Goal: Task Accomplishment & Management: Manage account settings

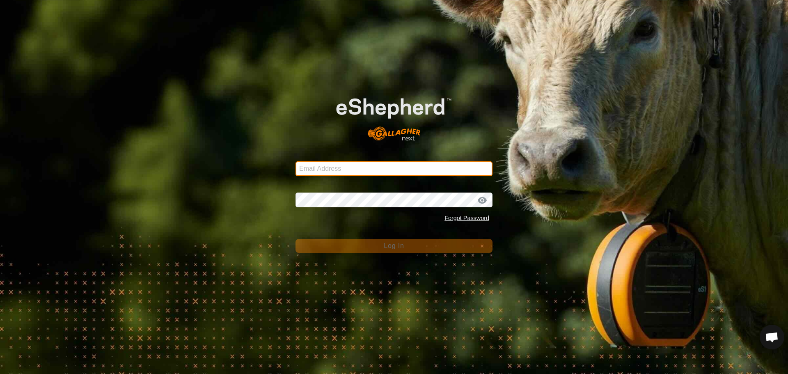
type input "dave@casorsoranch.com"
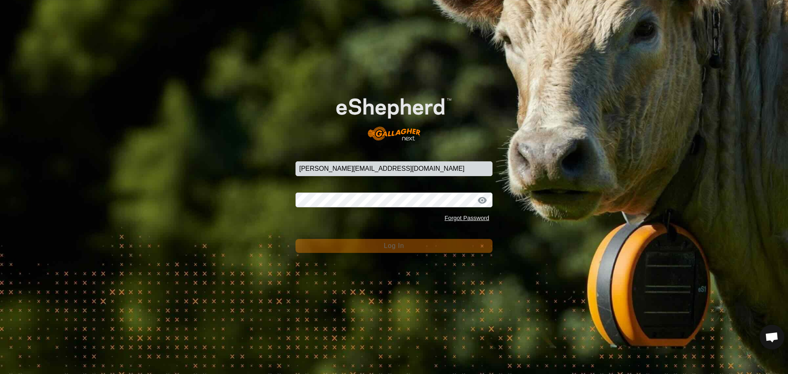
click at [399, 248] on span "Log In" at bounding box center [394, 245] width 20 height 7
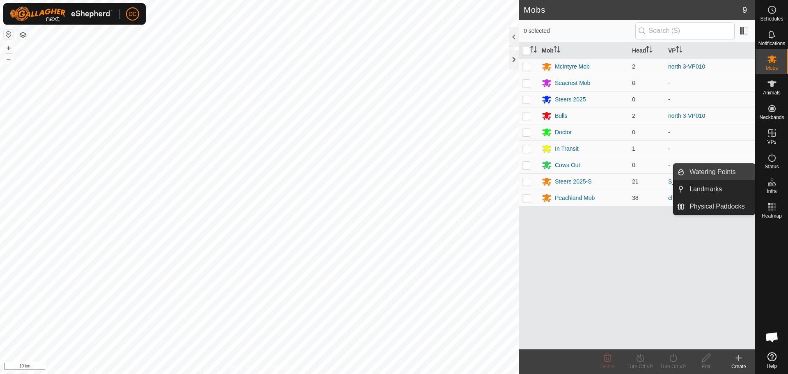
click at [708, 169] on link "Watering Points" at bounding box center [720, 172] width 70 height 16
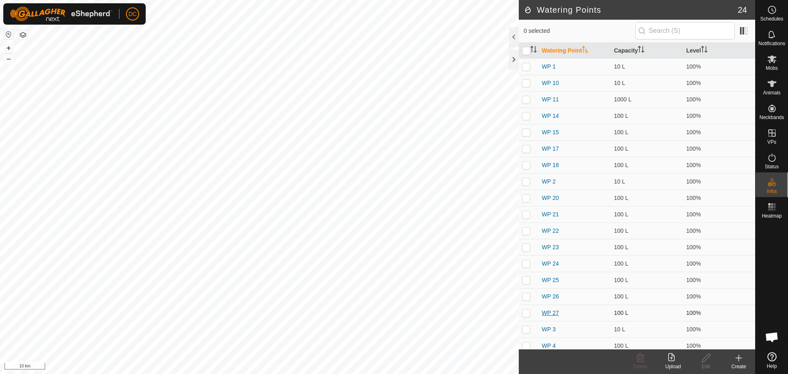
click at [554, 310] on link "WP 27" at bounding box center [550, 312] width 17 height 7
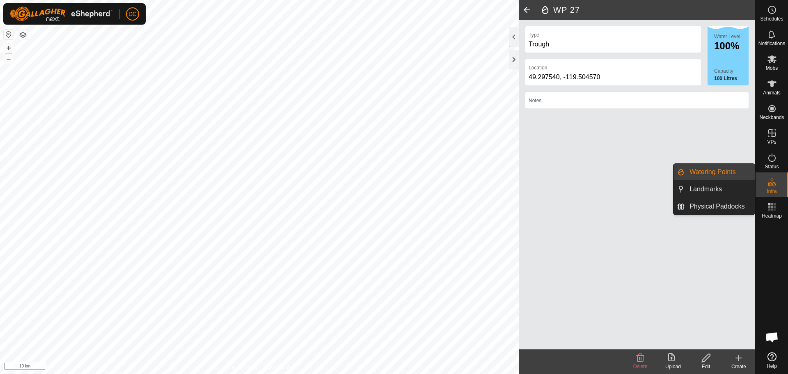
click at [716, 173] on link "Watering Points" at bounding box center [720, 172] width 70 height 16
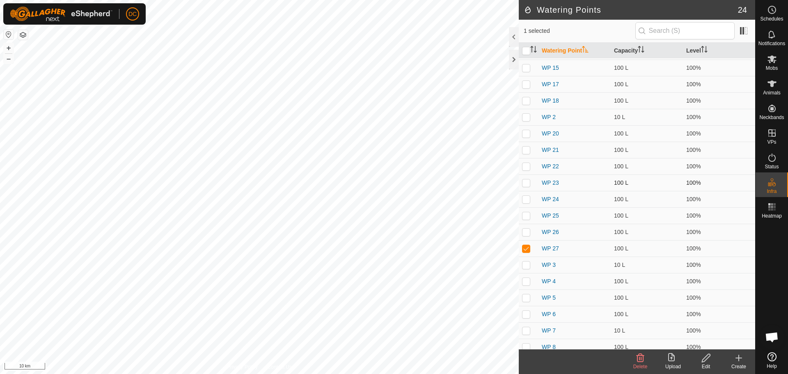
scroll to position [103, 0]
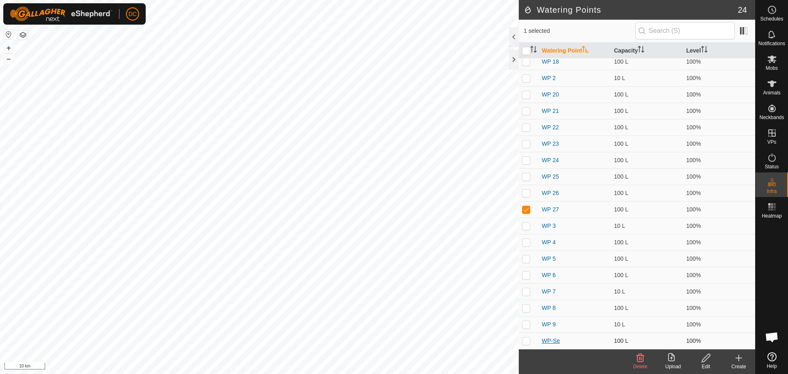
click at [549, 341] on link "WP-Se" at bounding box center [551, 340] width 18 height 7
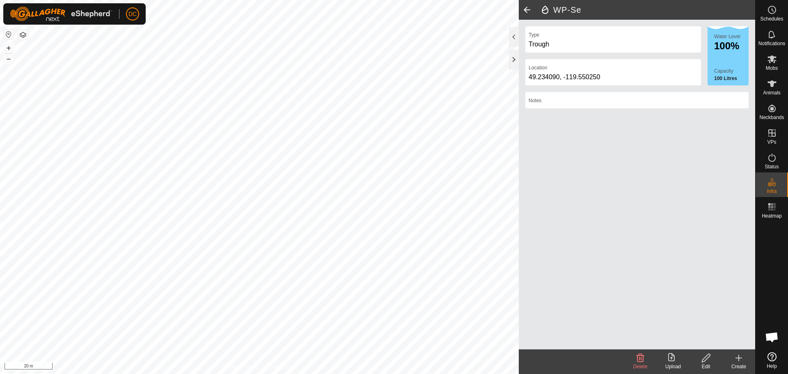
click at [539, 8] on header "WP-Se" at bounding box center [637, 10] width 236 height 20
click at [530, 6] on span at bounding box center [527, 10] width 16 height 20
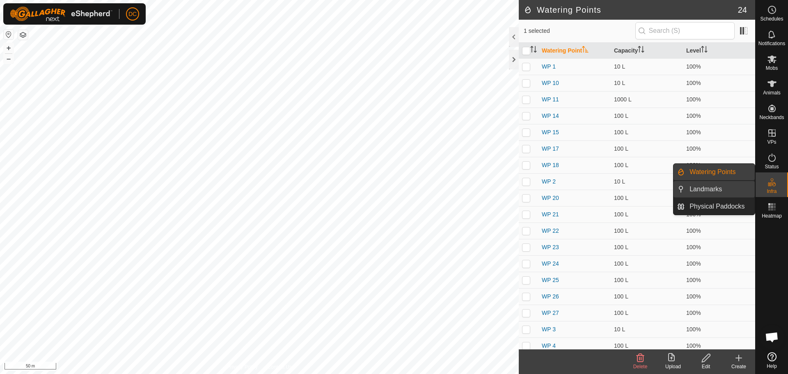
click at [710, 188] on link "Landmarks" at bounding box center [720, 189] width 70 height 16
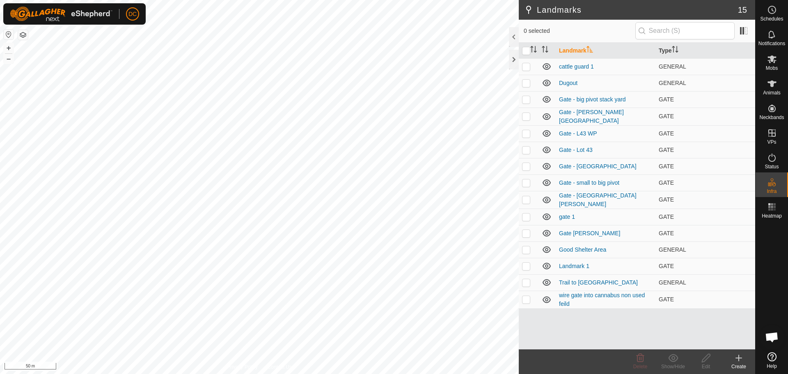
click at [735, 357] on icon at bounding box center [739, 358] width 10 height 10
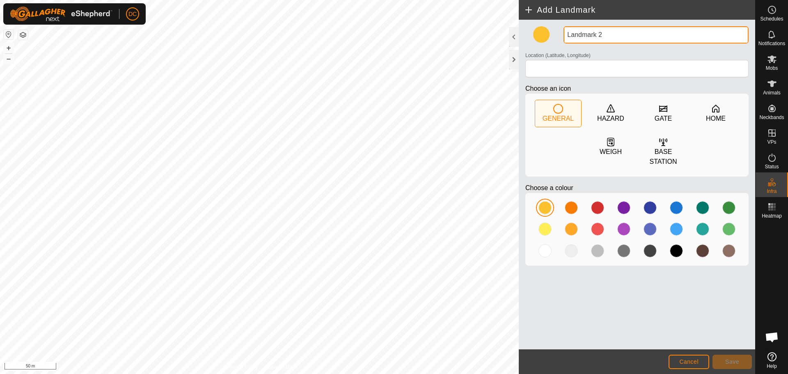
drag, startPoint x: 618, startPoint y: 35, endPoint x: 531, endPoint y: 39, distance: 87.5
click at [531, 39] on div "Landmark 2 Location (Latitude, Longitude) Choose an icon GENERAL HAZARD GATE HO…" at bounding box center [637, 149] width 230 height 246
type input "Gate - Secrest Shop"
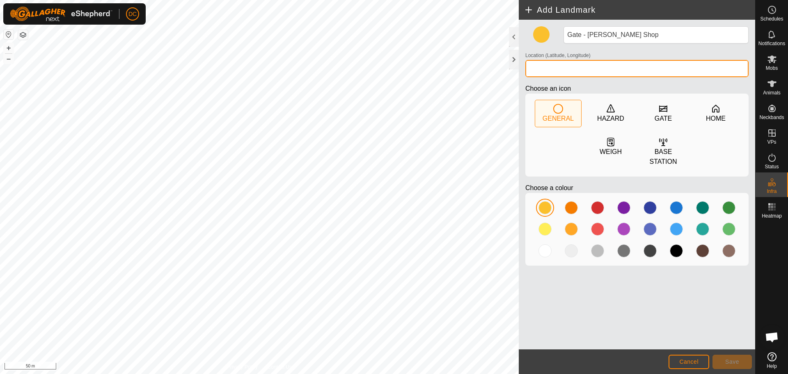
click at [557, 68] on input "Location (Latitude, Longitude)" at bounding box center [636, 68] width 223 height 17
type input "49.23427, -119.55171"
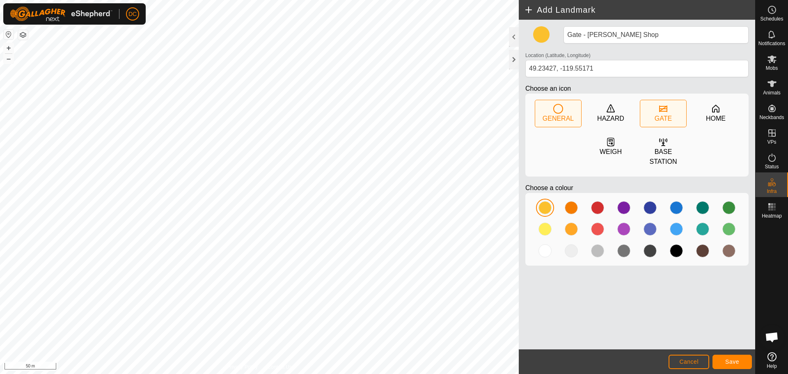
click at [667, 111] on icon at bounding box center [663, 108] width 8 height 7
click at [750, 355] on button "Save" at bounding box center [731, 362] width 39 height 14
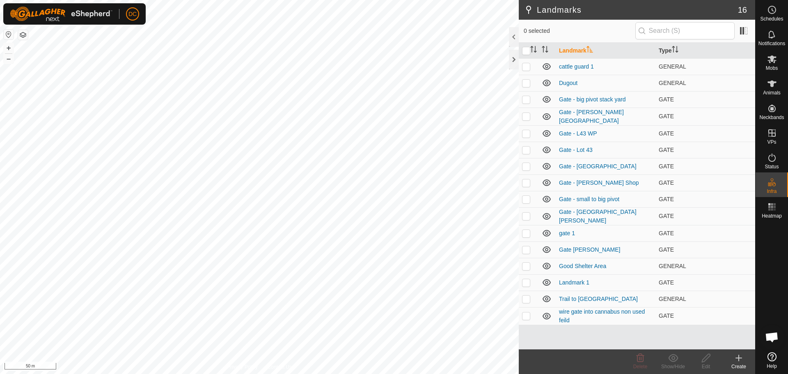
click at [741, 358] on icon at bounding box center [739, 358] width 6 height 0
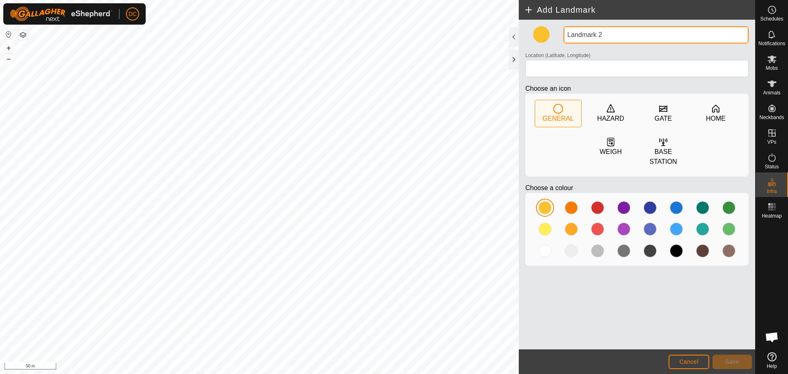
drag, startPoint x: 606, startPoint y: 36, endPoint x: 527, endPoint y: 38, distance: 79.2
click at [527, 38] on div "Landmark 2 Location (Latitude, Longitude) Choose an icon GENERAL HAZARD GATE HO…" at bounding box center [637, 149] width 230 height 246
type input "[PERSON_NAME] - Top Field"
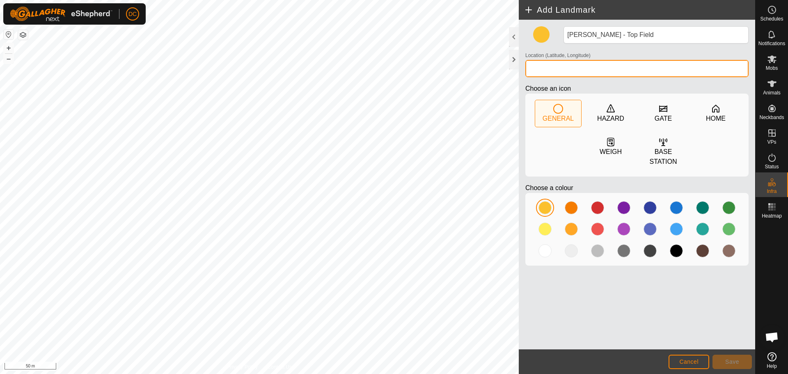
click at [566, 69] on input "Location (Latitude, Longitude)" at bounding box center [636, 68] width 223 height 17
type input "49.23431, -119.55207"
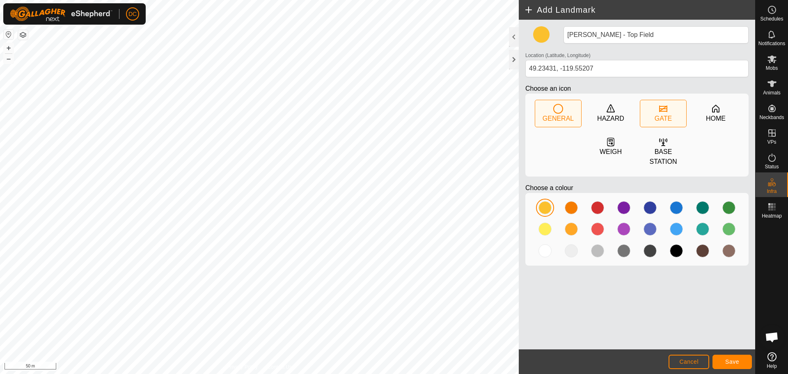
click at [660, 115] on div "GATE" at bounding box center [663, 119] width 17 height 10
click at [731, 363] on span "Save" at bounding box center [732, 361] width 14 height 7
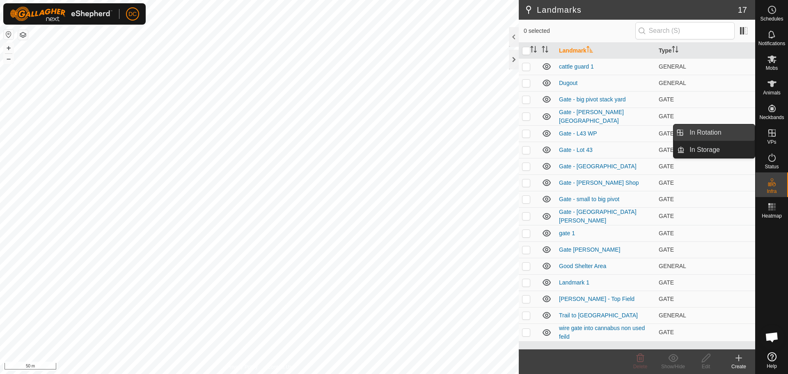
drag, startPoint x: 754, startPoint y: 133, endPoint x: 711, endPoint y: 137, distance: 42.8
click at [711, 137] on link "In Rotation" at bounding box center [720, 132] width 70 height 16
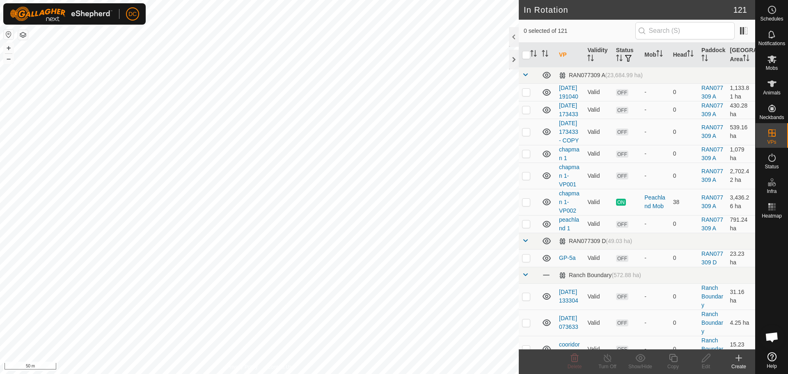
checkbox input "true"
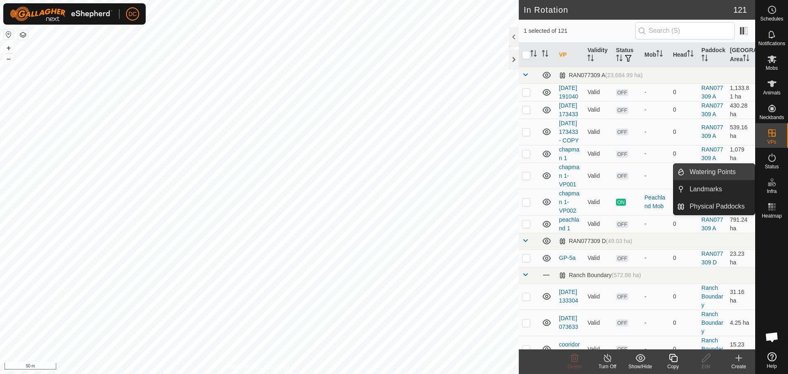
click at [722, 174] on link "Watering Points" at bounding box center [720, 172] width 70 height 16
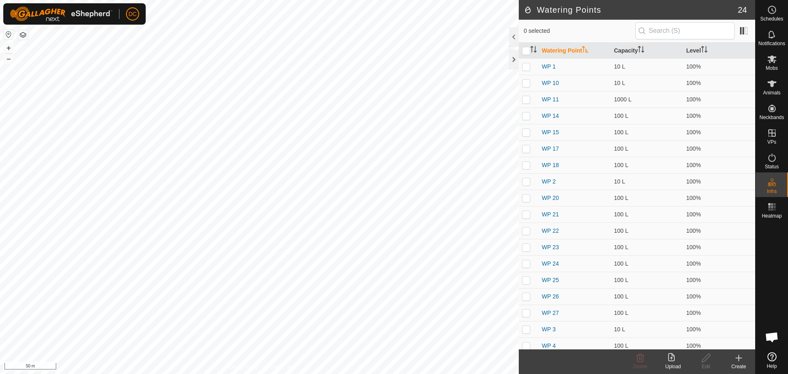
click at [739, 358] on icon at bounding box center [739, 358] width 6 height 0
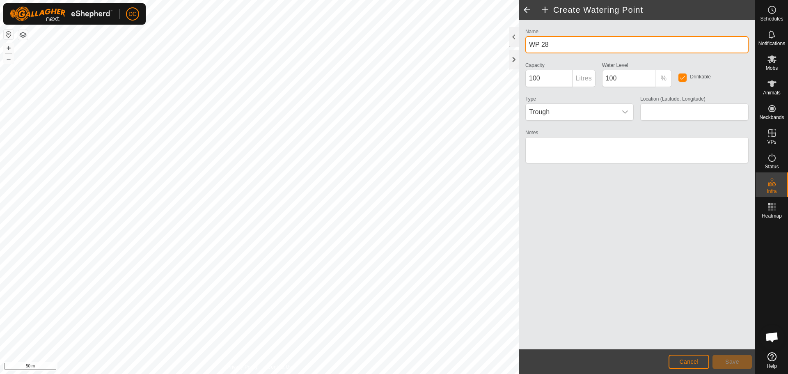
click at [560, 43] on input "WP 28" at bounding box center [636, 44] width 223 height 17
type input "WP - TopField [PERSON_NAME]"
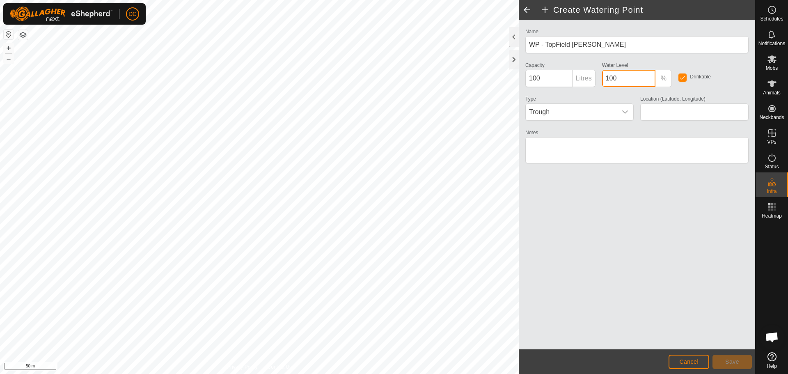
drag, startPoint x: 614, startPoint y: 78, endPoint x: 593, endPoint y: 75, distance: 22.0
click at [595, 76] on div "Name WP - TopField Secrest Capacity 100 Litres Water Level 100 % Drinkable Type…" at bounding box center [637, 99] width 230 height 147
type input "0"
click at [665, 112] on input "Location (Latitude, Longitude)" at bounding box center [694, 111] width 108 height 17
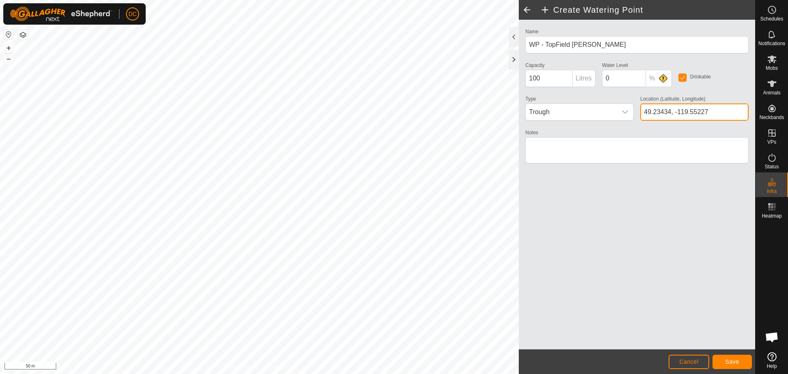
type input "49.23434, -119.55227"
click at [733, 362] on span "Save" at bounding box center [732, 361] width 14 height 7
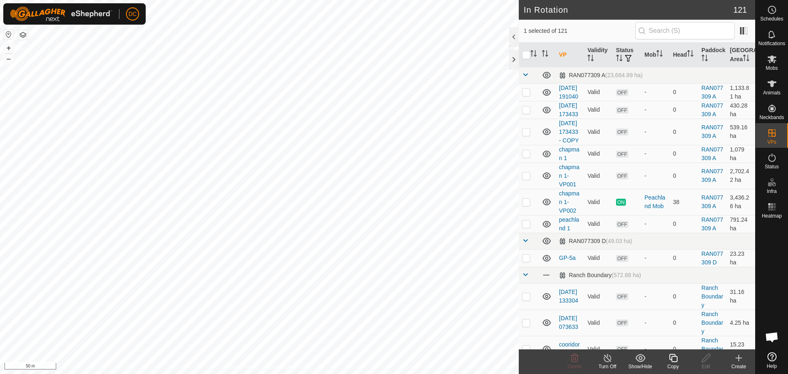
click at [674, 363] on div "Copy" at bounding box center [673, 366] width 33 height 7
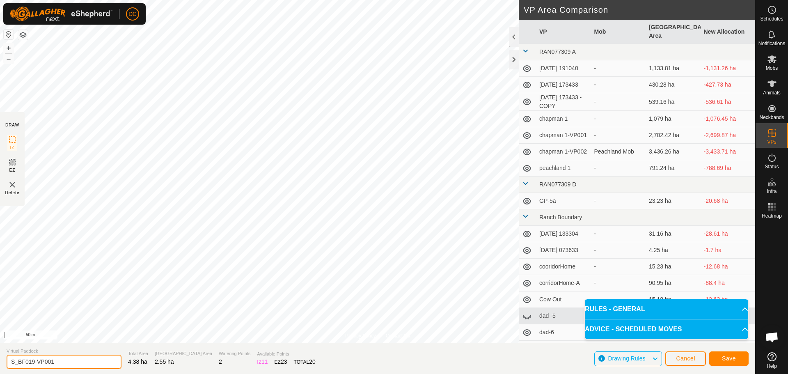
click at [58, 362] on input "S_BF019-VP001" at bounding box center [64, 362] width 115 height 14
type input "S_BF020"
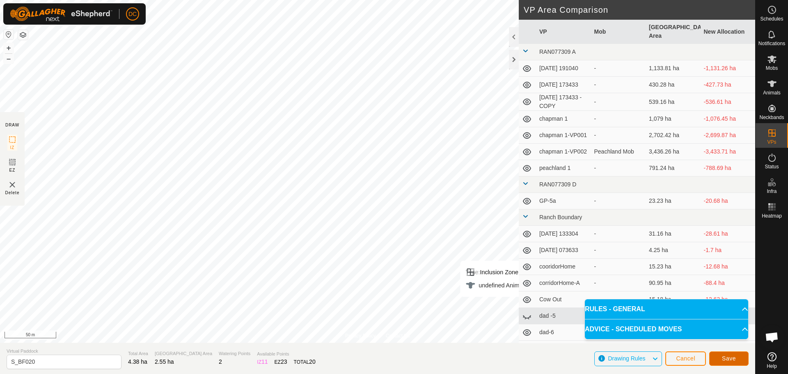
click at [725, 360] on span "Save" at bounding box center [729, 358] width 14 height 7
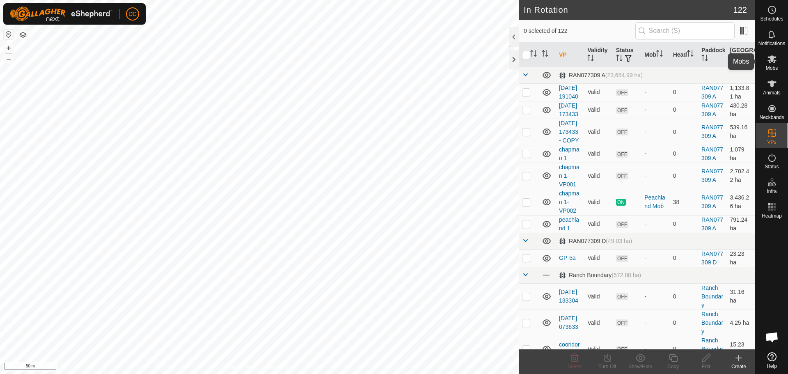
click at [772, 63] on icon at bounding box center [772, 59] width 10 height 10
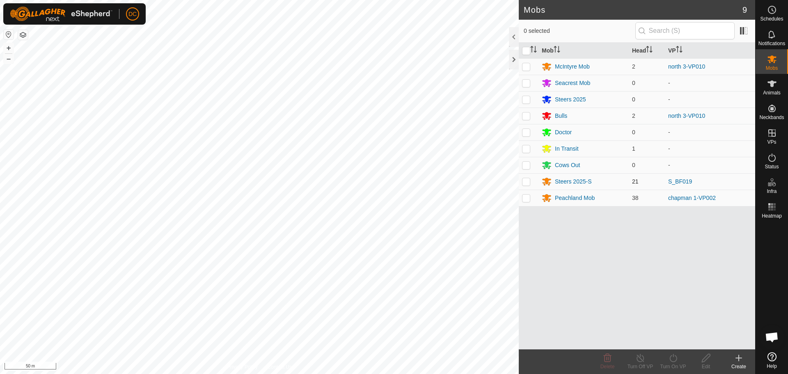
click at [528, 181] on p-checkbox at bounding box center [526, 181] width 8 height 7
checkbox input "true"
click at [673, 360] on icon at bounding box center [673, 358] width 10 height 10
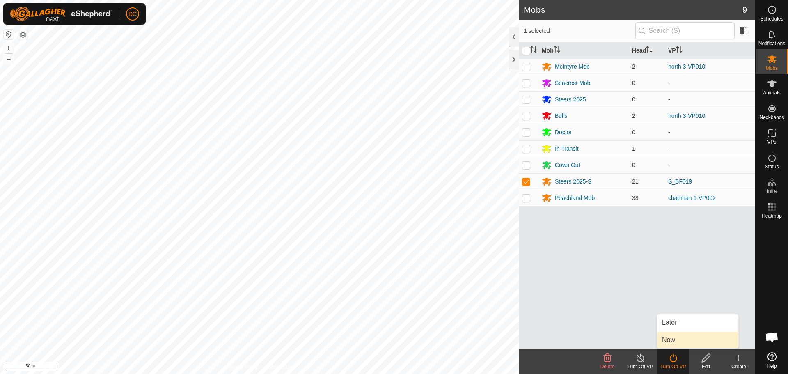
click at [666, 337] on link "Now" at bounding box center [697, 340] width 81 height 16
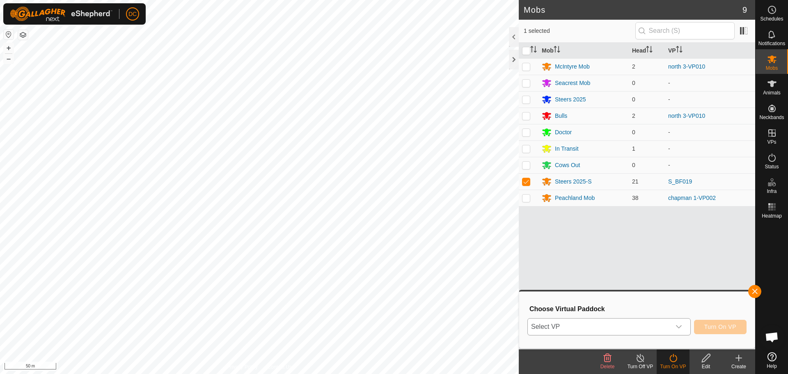
click at [674, 323] on div "dropdown trigger" at bounding box center [679, 326] width 16 height 16
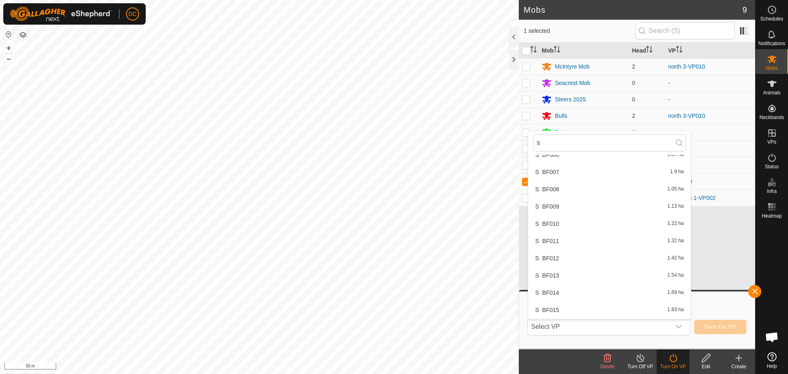
scroll to position [424, 0]
type input "s"
click at [570, 311] on li "S_BF020 2.55 ha" at bounding box center [609, 310] width 163 height 16
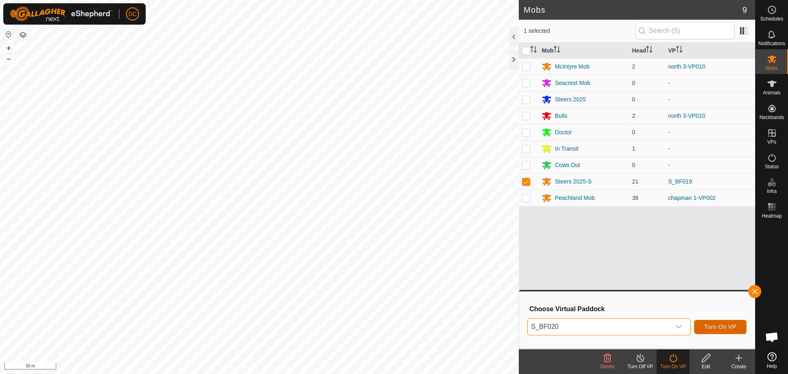
click at [730, 326] on span "Turn On VP" at bounding box center [720, 326] width 32 height 7
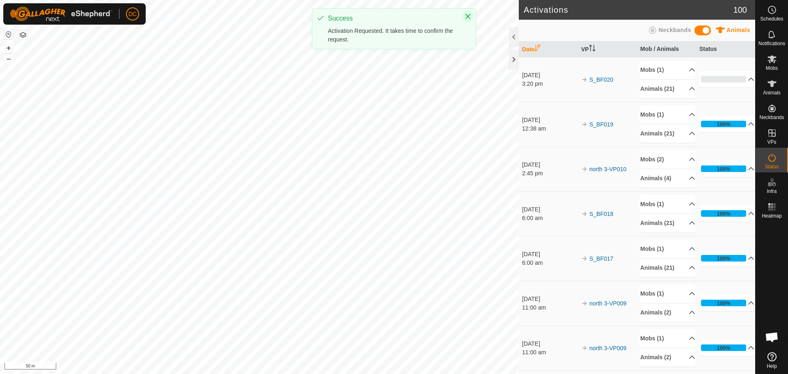
click at [468, 13] on icon "Close" at bounding box center [468, 16] width 7 height 7
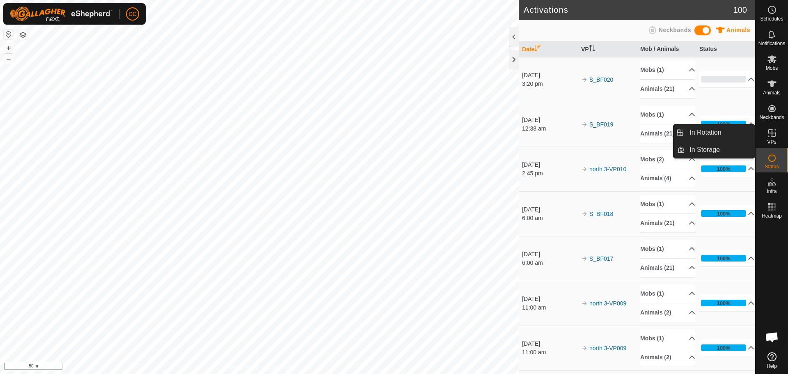
click at [766, 140] on div "VPs" at bounding box center [772, 135] width 32 height 25
click at [719, 131] on link "In Rotation" at bounding box center [720, 132] width 70 height 16
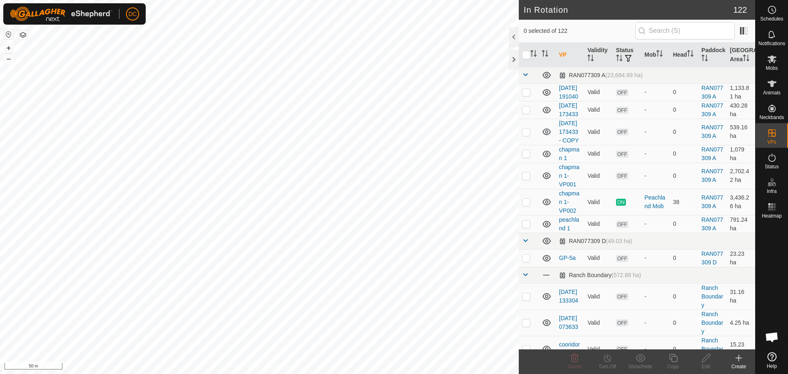
checkbox input "true"
click at [674, 357] on icon at bounding box center [673, 358] width 10 height 10
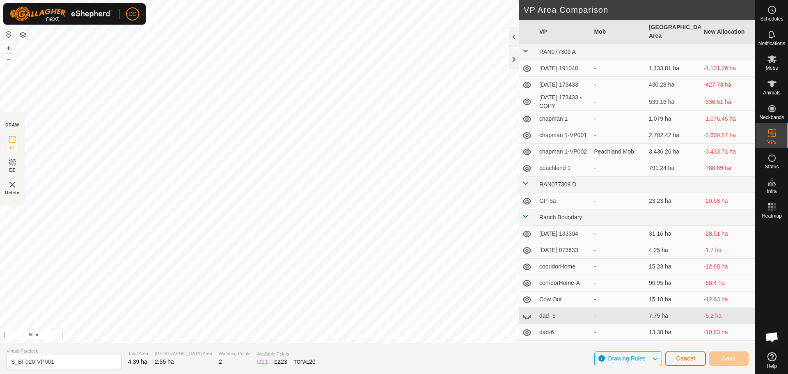
click at [683, 360] on span "Cancel" at bounding box center [685, 358] width 19 height 7
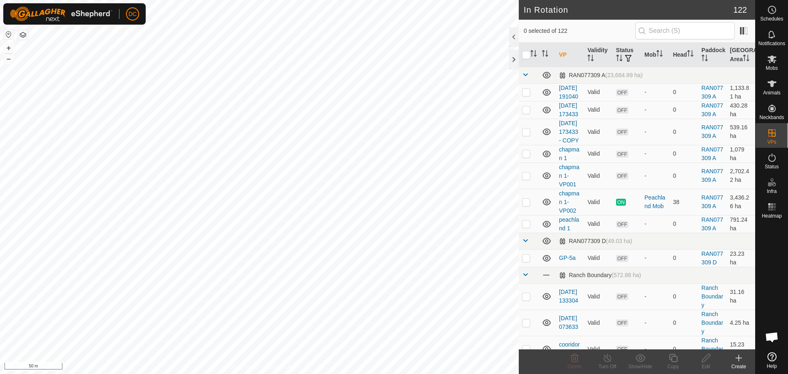
click at [741, 359] on icon at bounding box center [739, 358] width 10 height 10
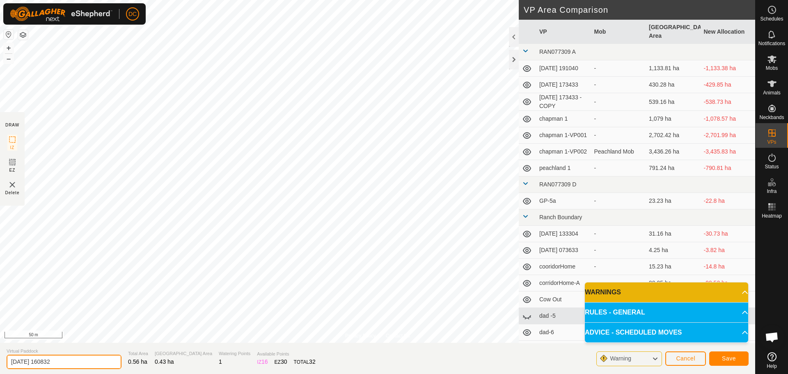
drag, startPoint x: 69, startPoint y: 360, endPoint x: -24, endPoint y: 369, distance: 94.0
click at [0, 369] on html "DC Schedules Notifications Mobs Animals Neckbands VPs Status Infra Heatmap Help…" at bounding box center [394, 187] width 788 height 374
type input "/"
type input "S-TopField-001"
click at [728, 357] on span "Save" at bounding box center [729, 358] width 14 height 7
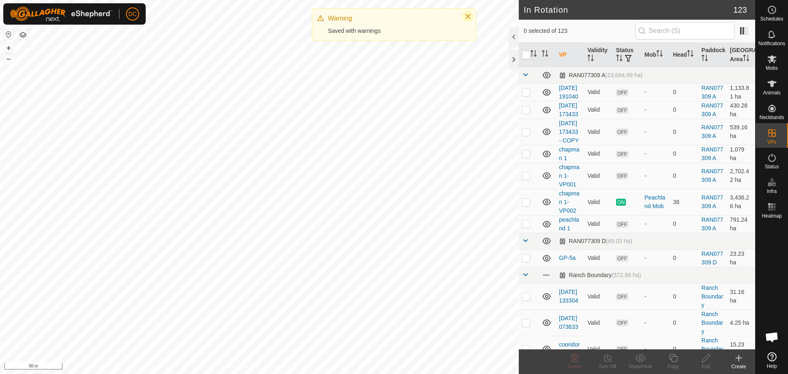
click at [465, 19] on button "Close" at bounding box center [467, 16] width 11 height 11
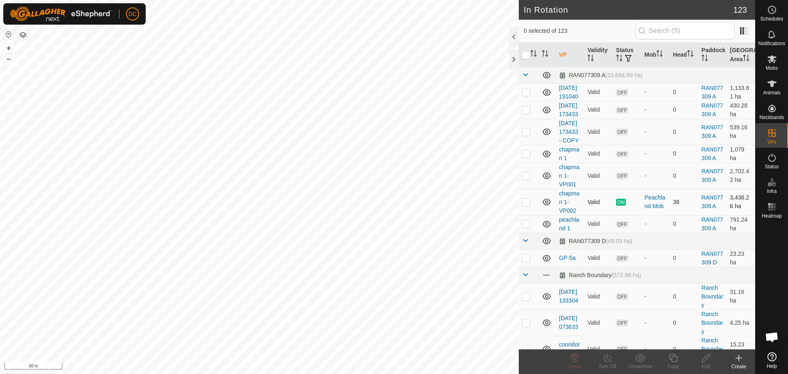
scroll to position [164, 0]
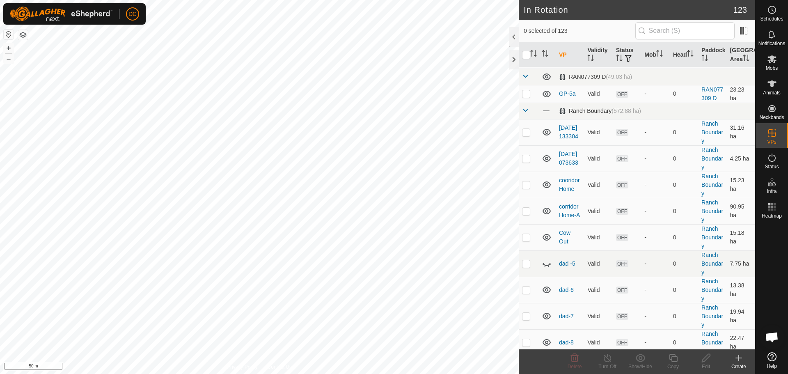
click at [523, 114] on span at bounding box center [525, 110] width 7 height 7
click at [524, 114] on span at bounding box center [525, 110] width 7 height 7
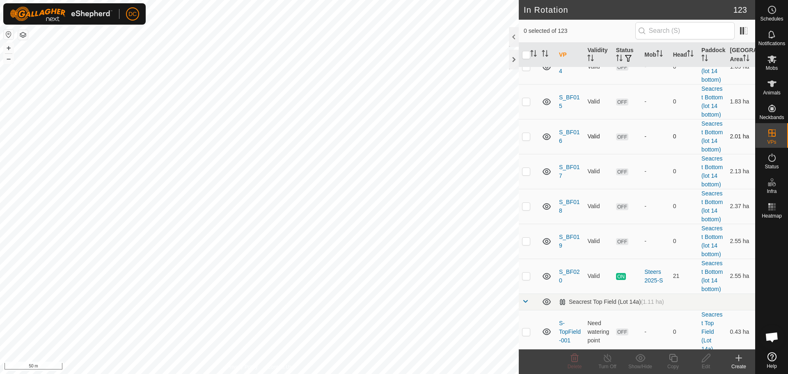
scroll to position [950, 0]
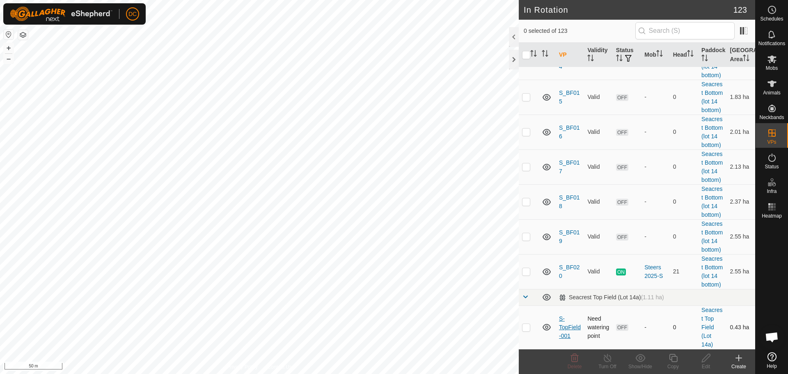
click at [568, 329] on link "S-TopField-001" at bounding box center [570, 327] width 22 height 24
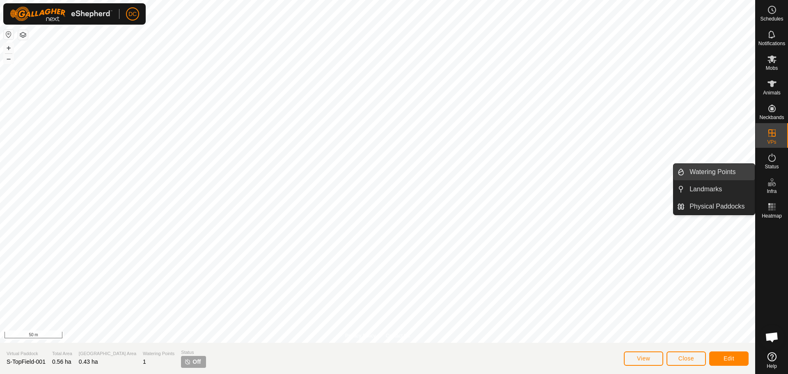
click at [728, 172] on link "Watering Points" at bounding box center [720, 172] width 70 height 16
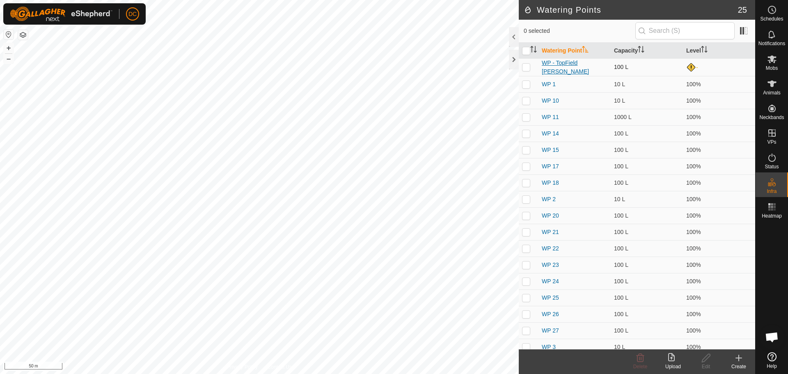
click at [581, 65] on link "WP - TopField [PERSON_NAME]" at bounding box center [565, 67] width 47 height 15
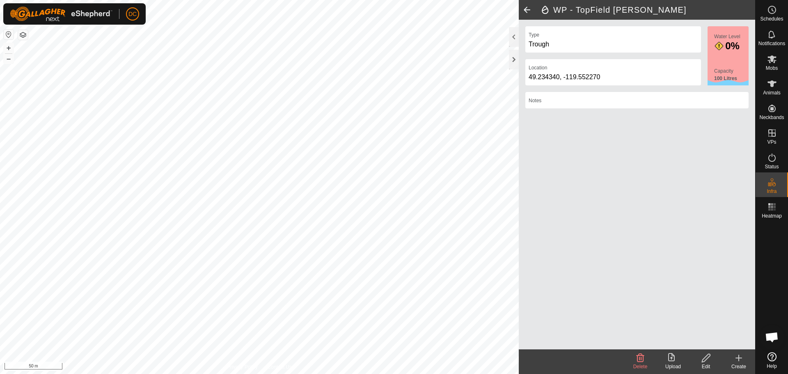
click at [706, 358] on icon at bounding box center [706, 358] width 10 height 10
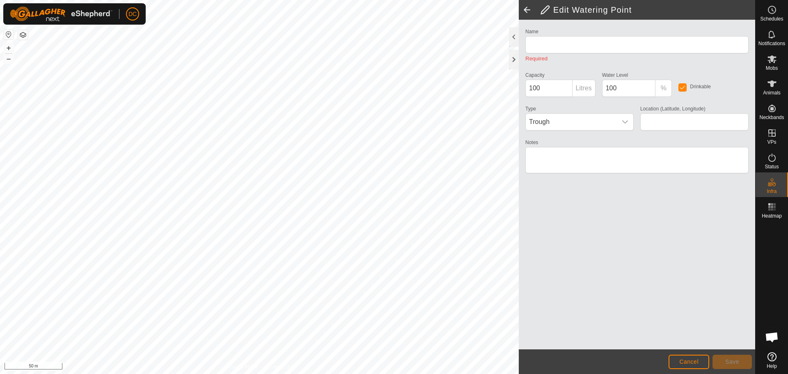
type input "WP - TopField [PERSON_NAME]"
type input "0"
type input "49.234340, -119.552270"
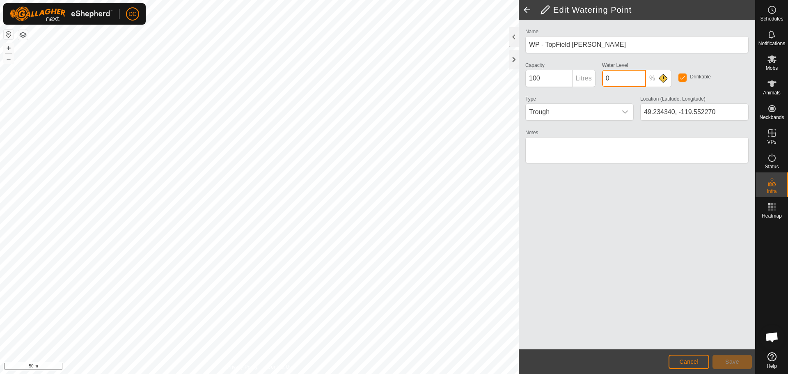
click at [597, 80] on div "Name WP - TopField [PERSON_NAME] Capacity 100 Litres Water Level 0 % Drinkable …" at bounding box center [637, 99] width 230 height 147
type input "100"
click at [729, 363] on span "Save" at bounding box center [732, 361] width 14 height 7
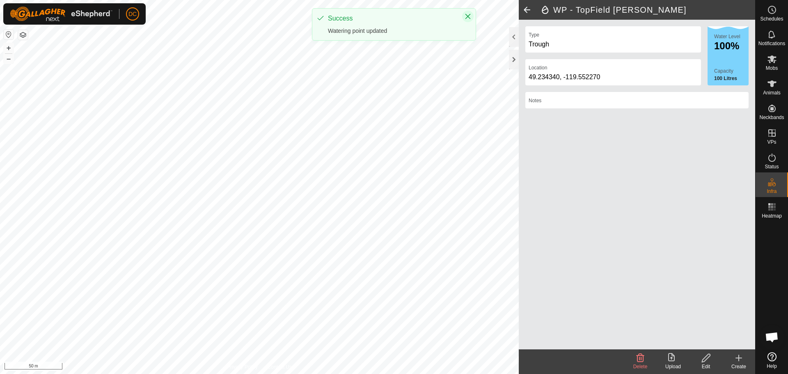
click at [464, 19] on button "Close" at bounding box center [467, 16] width 11 height 11
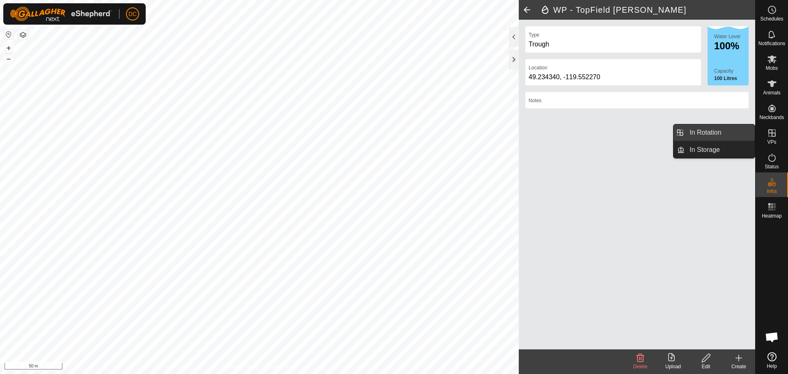
click at [731, 133] on link "In Rotation" at bounding box center [720, 132] width 70 height 16
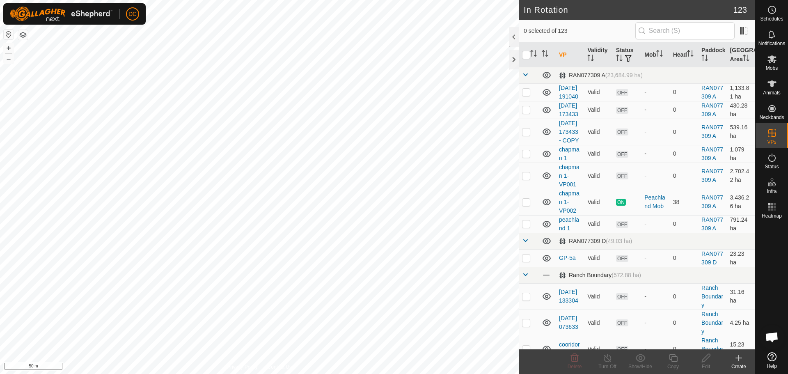
drag, startPoint x: 522, startPoint y: 302, endPoint x: 528, endPoint y: 300, distance: 6.1
click at [523, 278] on span at bounding box center [525, 274] width 7 height 7
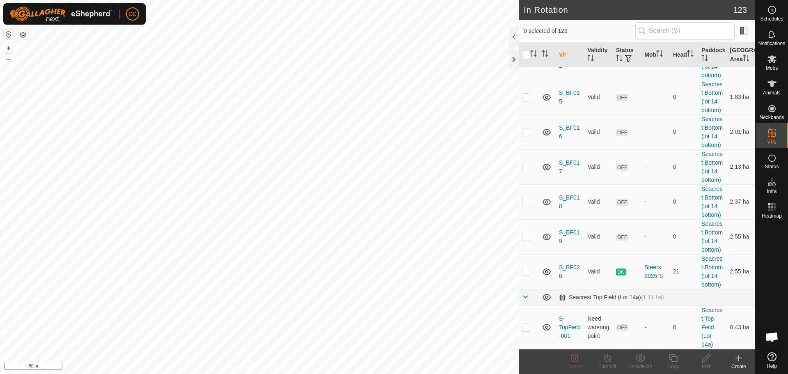
scroll to position [950, 0]
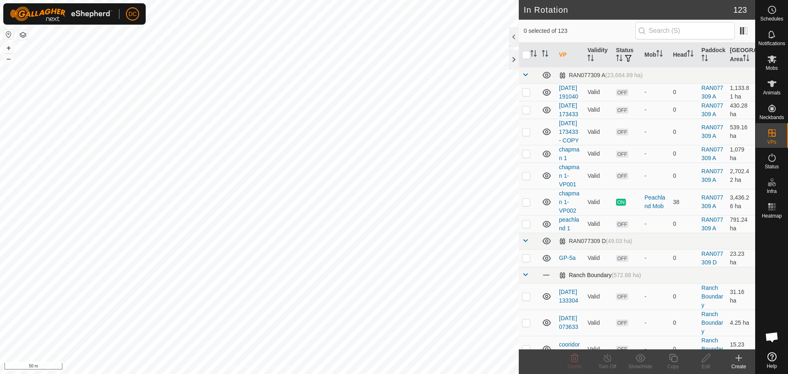
click at [524, 278] on span at bounding box center [525, 274] width 7 height 7
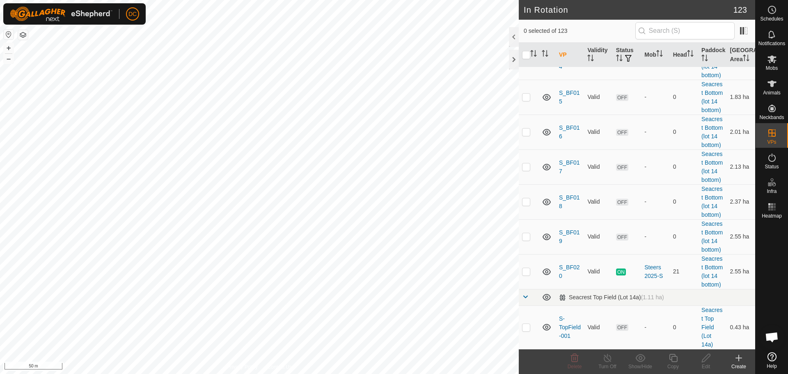
scroll to position [950, 0]
click at [525, 328] on p-checkbox at bounding box center [526, 327] width 8 height 7
checkbox input "false"
click at [769, 69] on span "Mobs" at bounding box center [772, 68] width 12 height 5
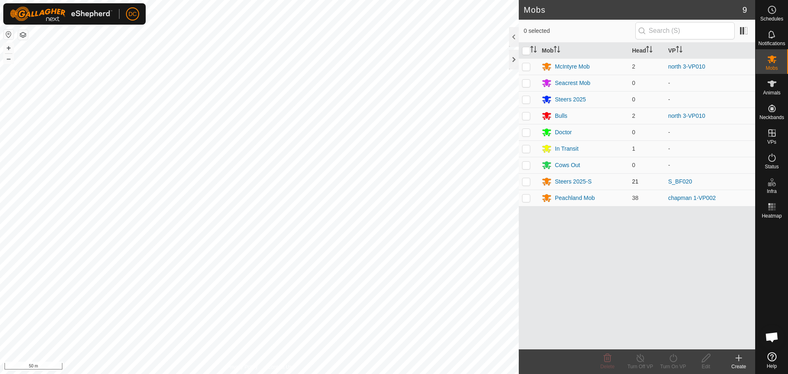
click at [527, 182] on p-checkbox at bounding box center [526, 181] width 8 height 7
click at [526, 181] on p-checkbox at bounding box center [526, 181] width 8 height 7
checkbox input "false"
